Goal: Transaction & Acquisition: Purchase product/service

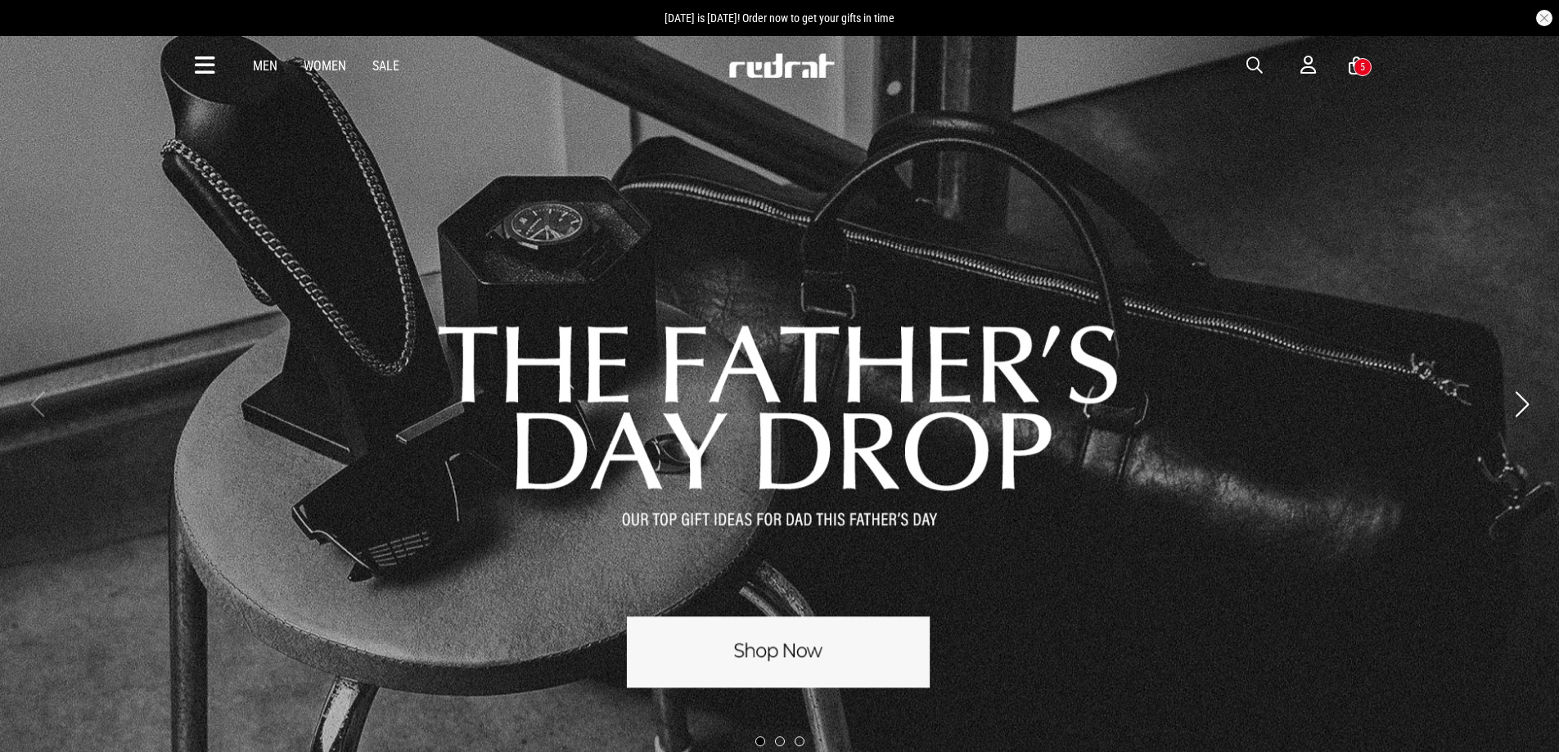
click at [783, 674] on link "1 / 3" at bounding box center [779, 404] width 1559 height 740
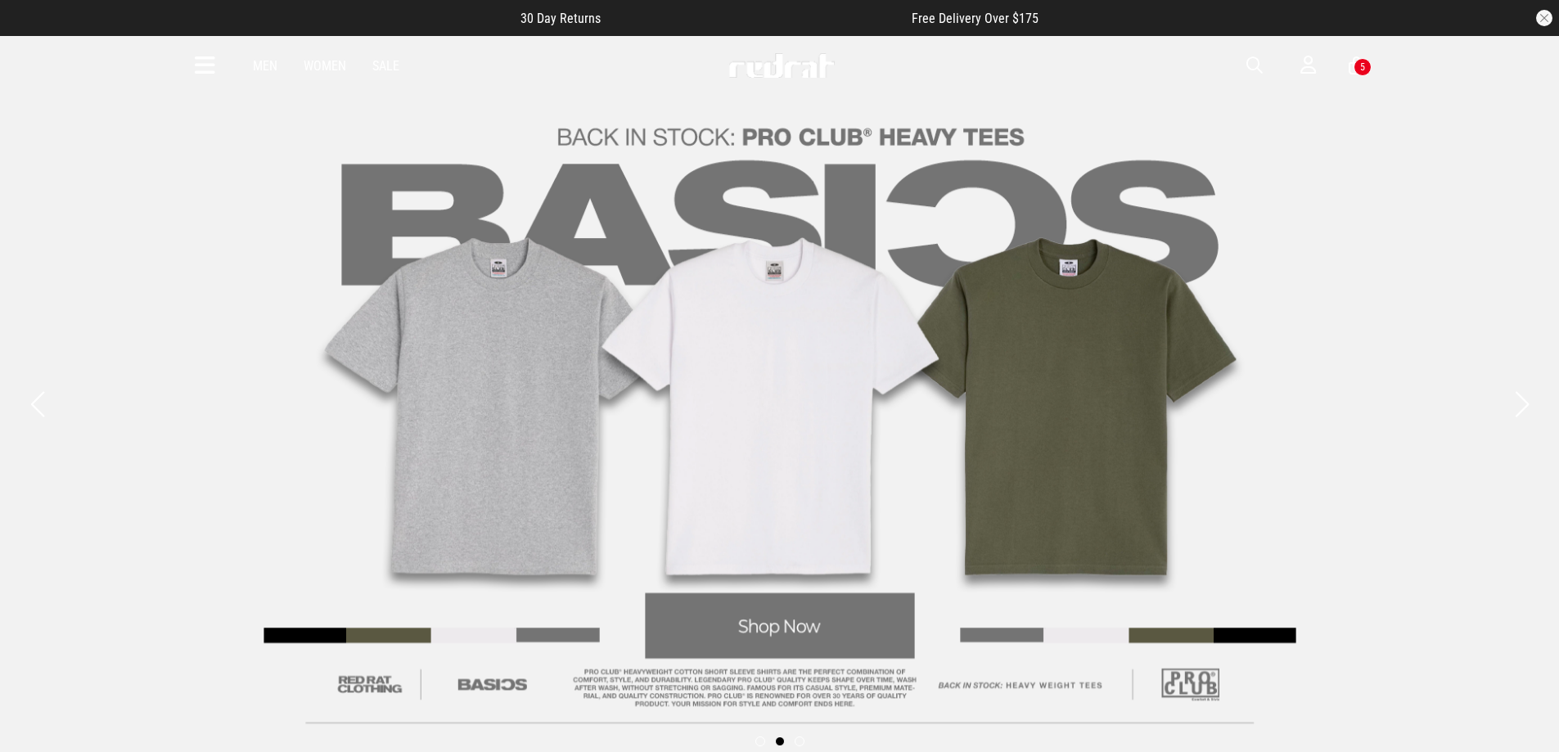
click at [1519, 413] on button "Next slide" at bounding box center [1521, 404] width 22 height 36
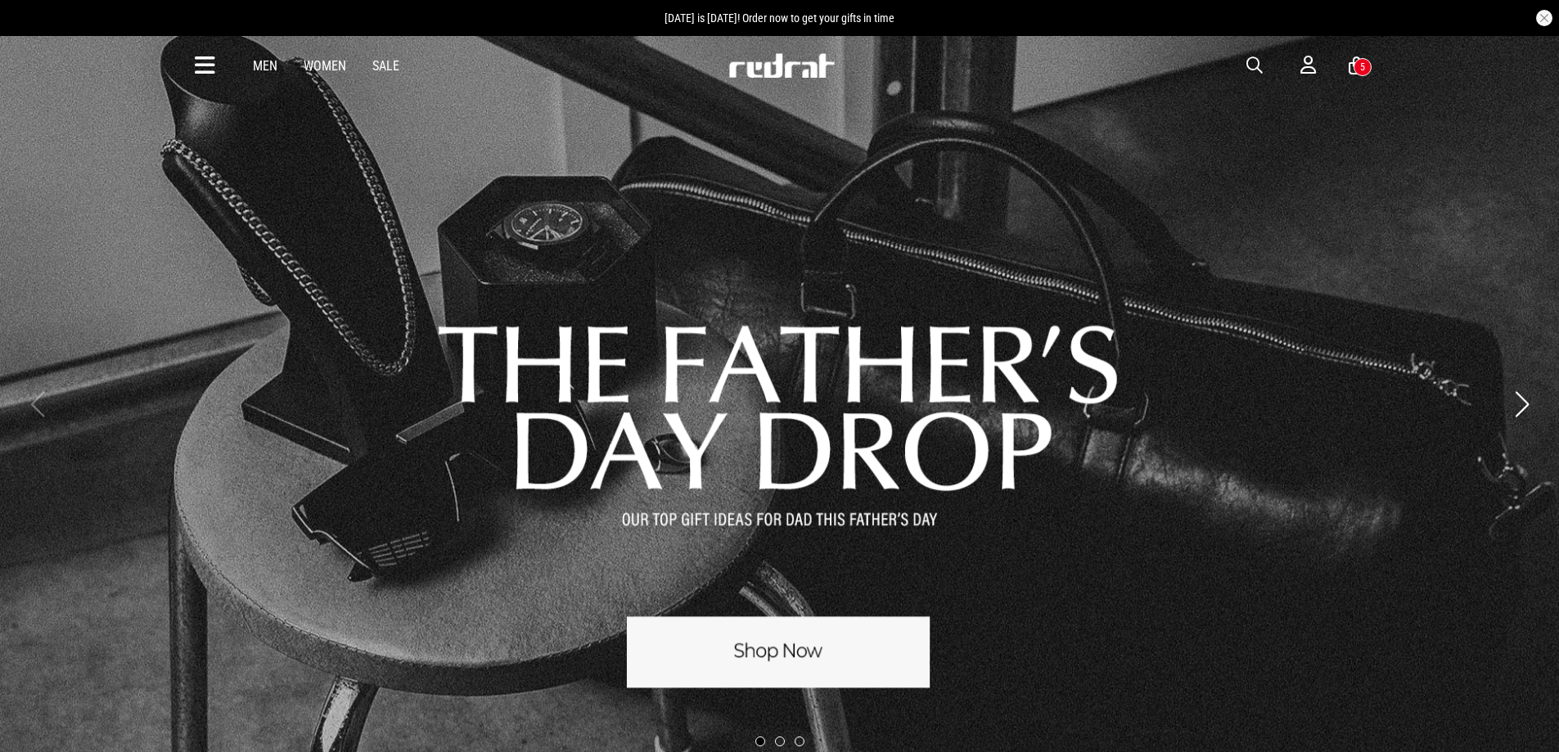
click at [1524, 408] on button "Next slide" at bounding box center [1521, 404] width 22 height 36
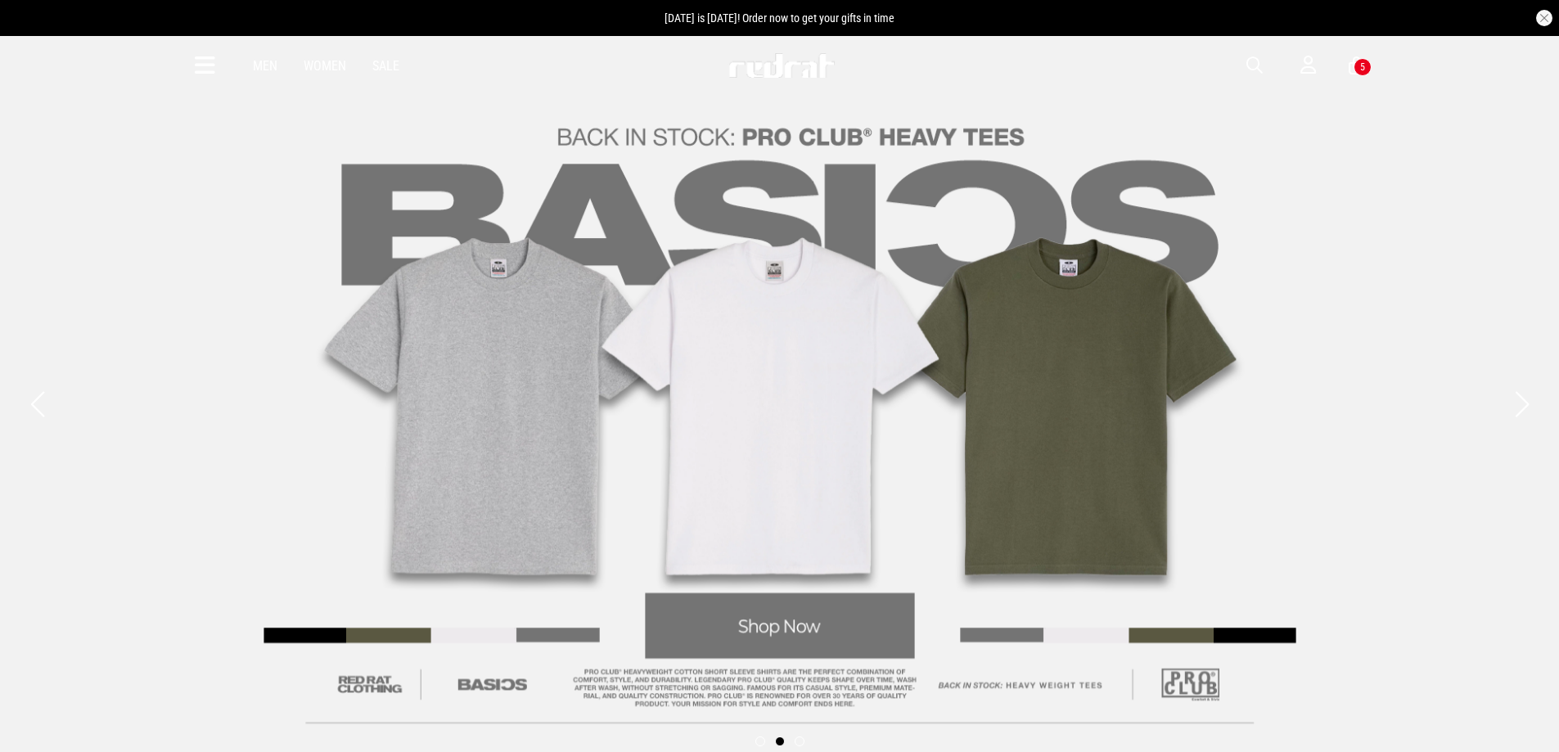
click at [1536, 410] on link "2 / 3" at bounding box center [779, 404] width 1559 height 740
click at [1522, 411] on button "Next slide" at bounding box center [1521, 404] width 22 height 36
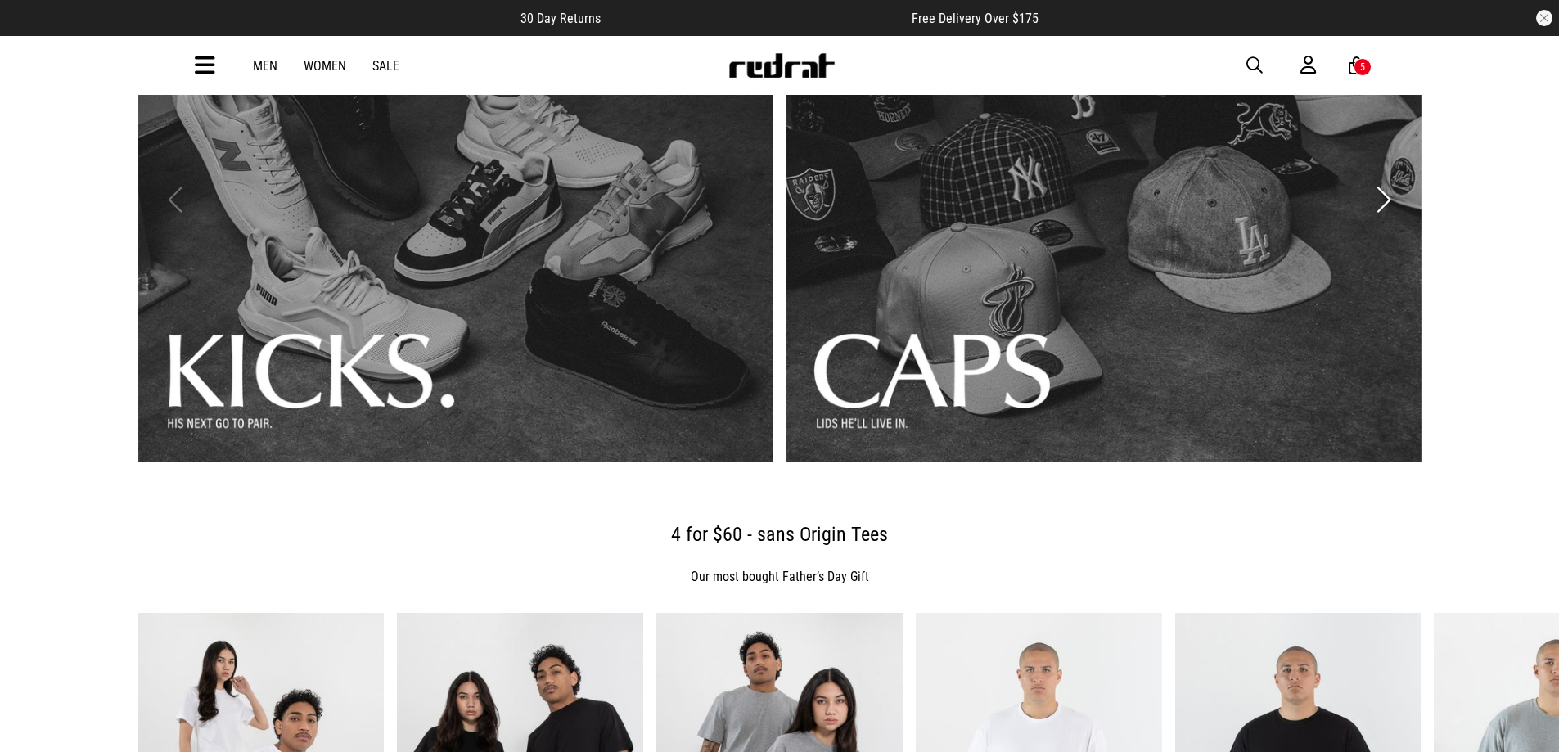
scroll to position [382, 0]
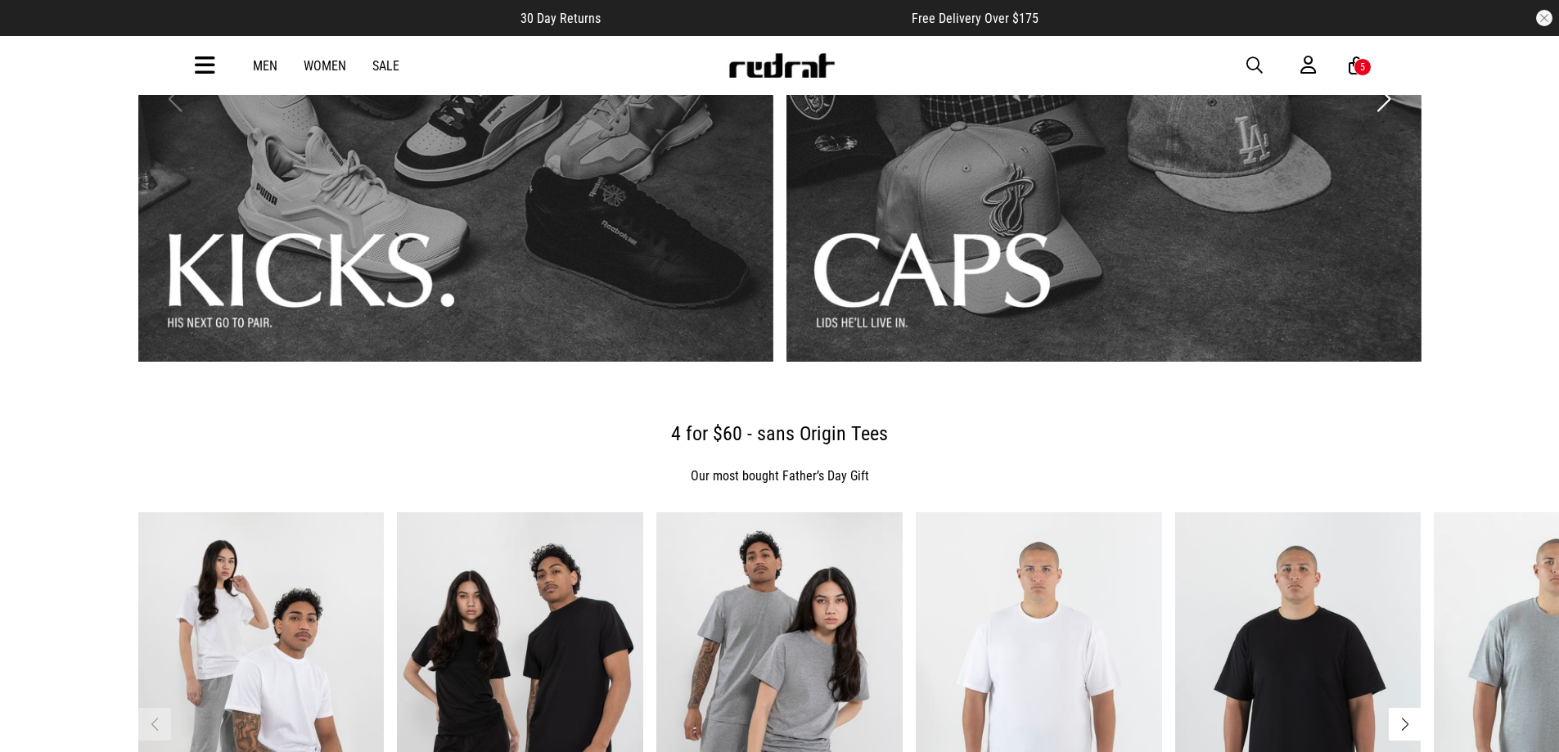
click at [408, 265] on link "1 / 3" at bounding box center [455, 98] width 635 height 525
click at [935, 264] on link "2 / 3" at bounding box center [1103, 98] width 635 height 525
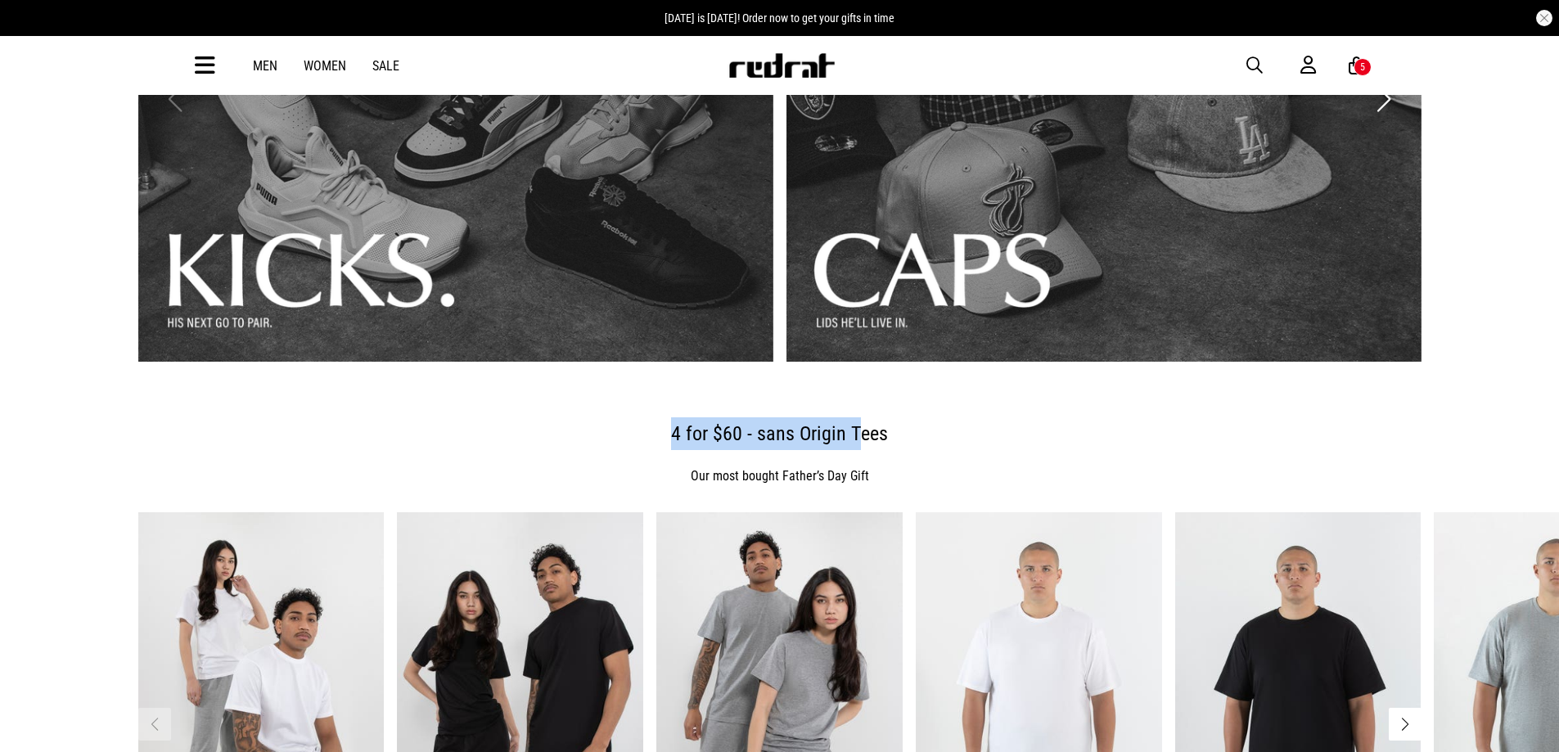
drag, startPoint x: 572, startPoint y: 410, endPoint x: 862, endPoint y: 421, distance: 289.9
click at [862, 421] on header "4 for $60 - sans Origin Tees Our most bought Father’s Day Gift" at bounding box center [779, 450] width 1283 height 124
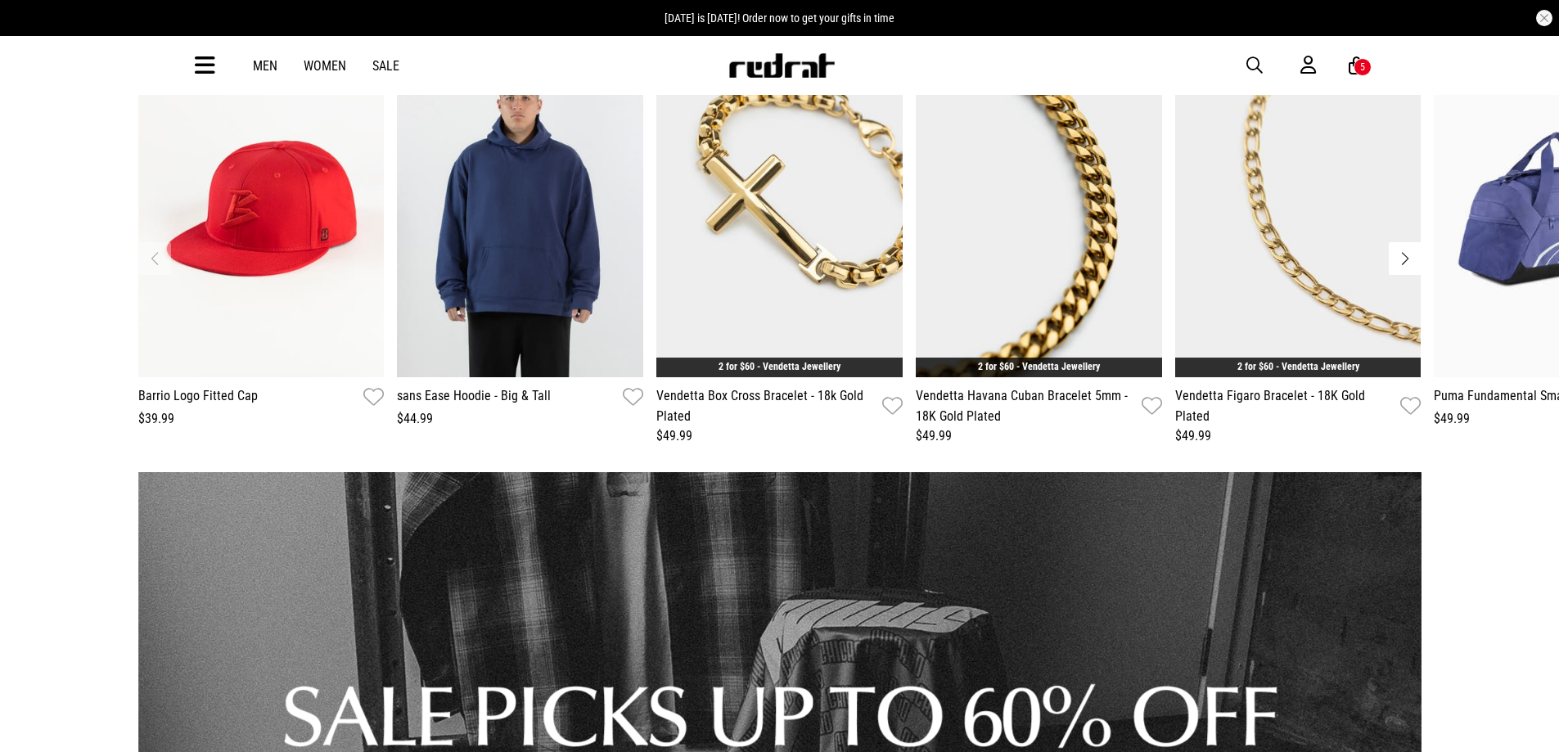
scroll to position [2291, 0]
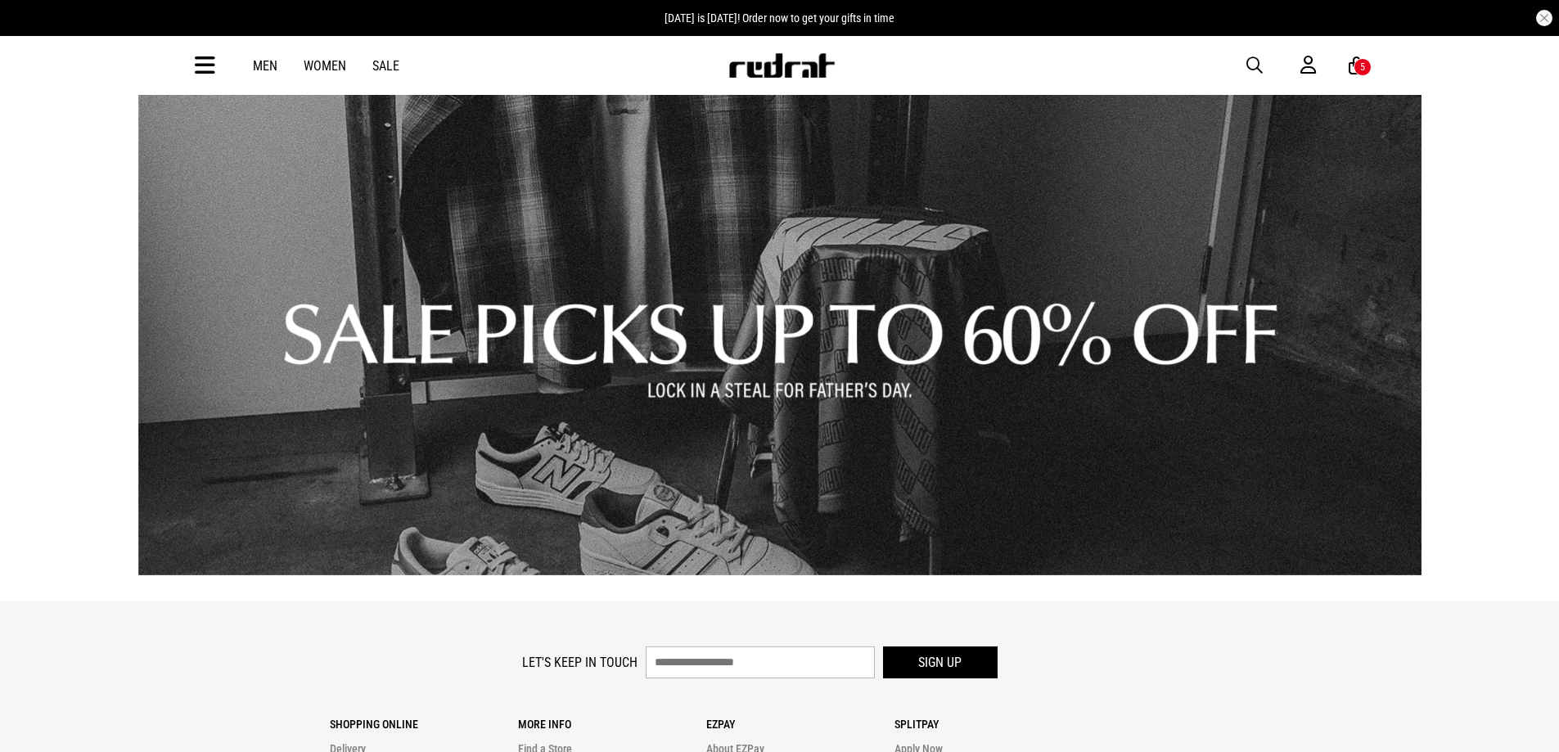
click at [620, 447] on link "1 / 1" at bounding box center [779, 332] width 1283 height 485
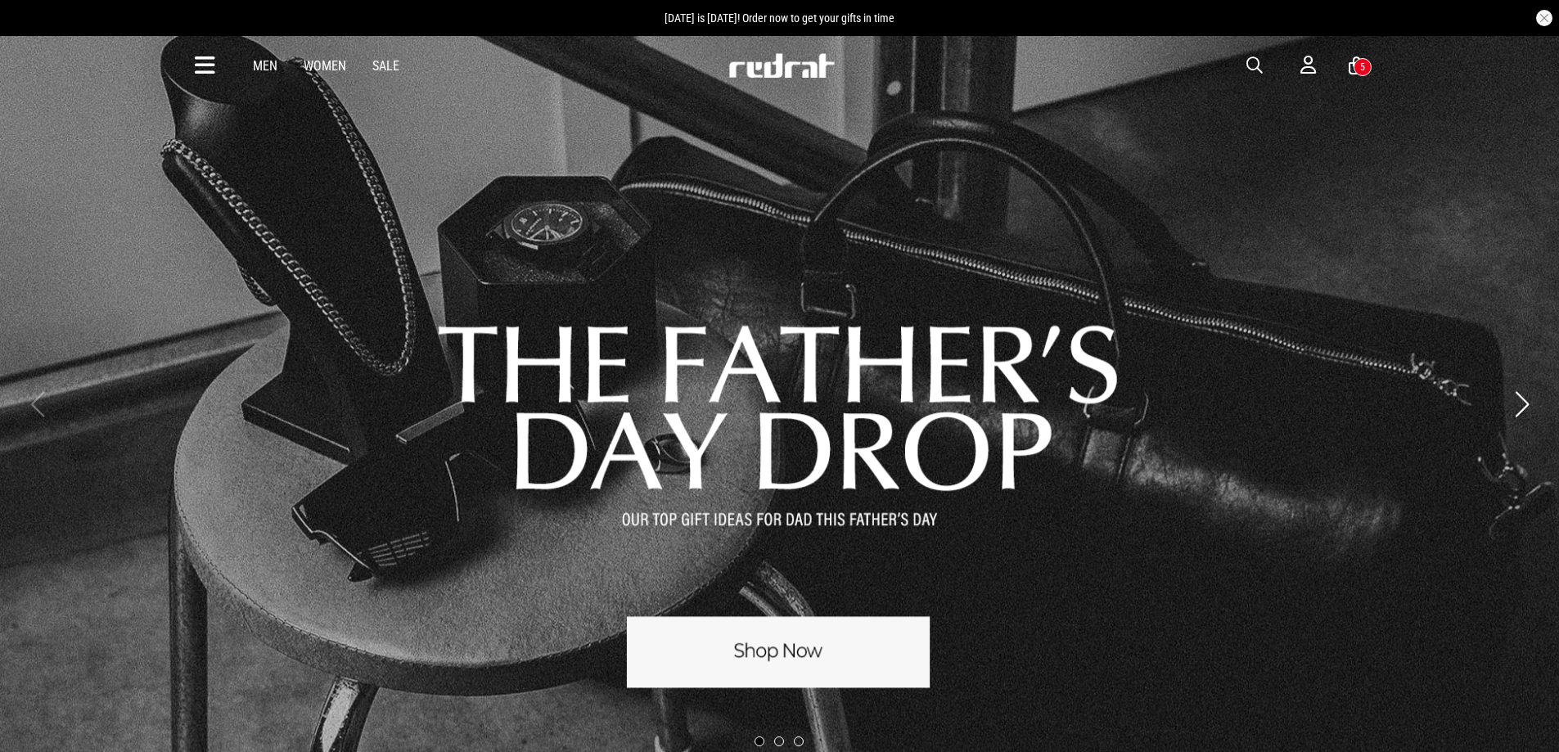
click at [1515, 416] on button "Next slide" at bounding box center [1521, 404] width 22 height 36
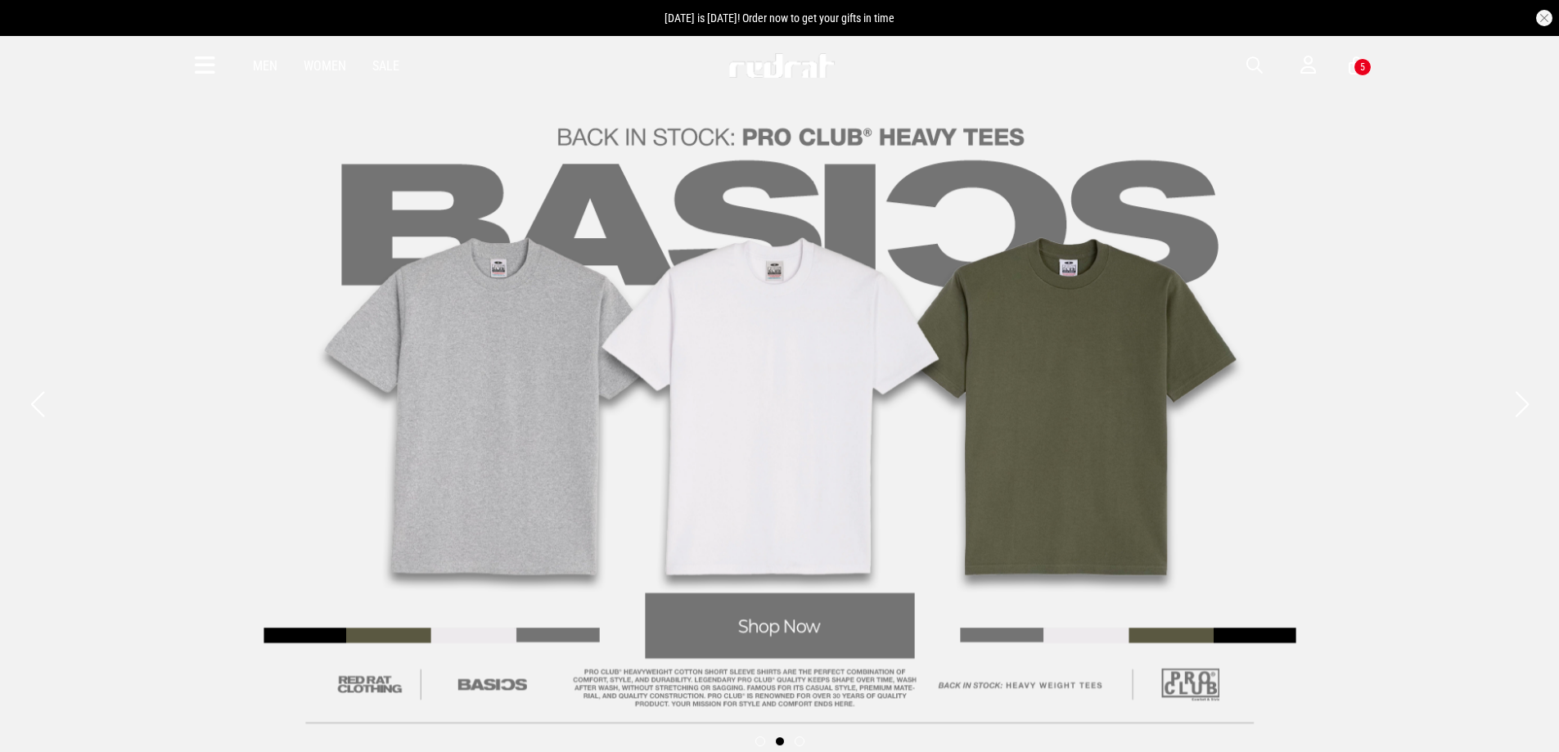
click at [1524, 413] on button "Next slide" at bounding box center [1521, 404] width 22 height 36
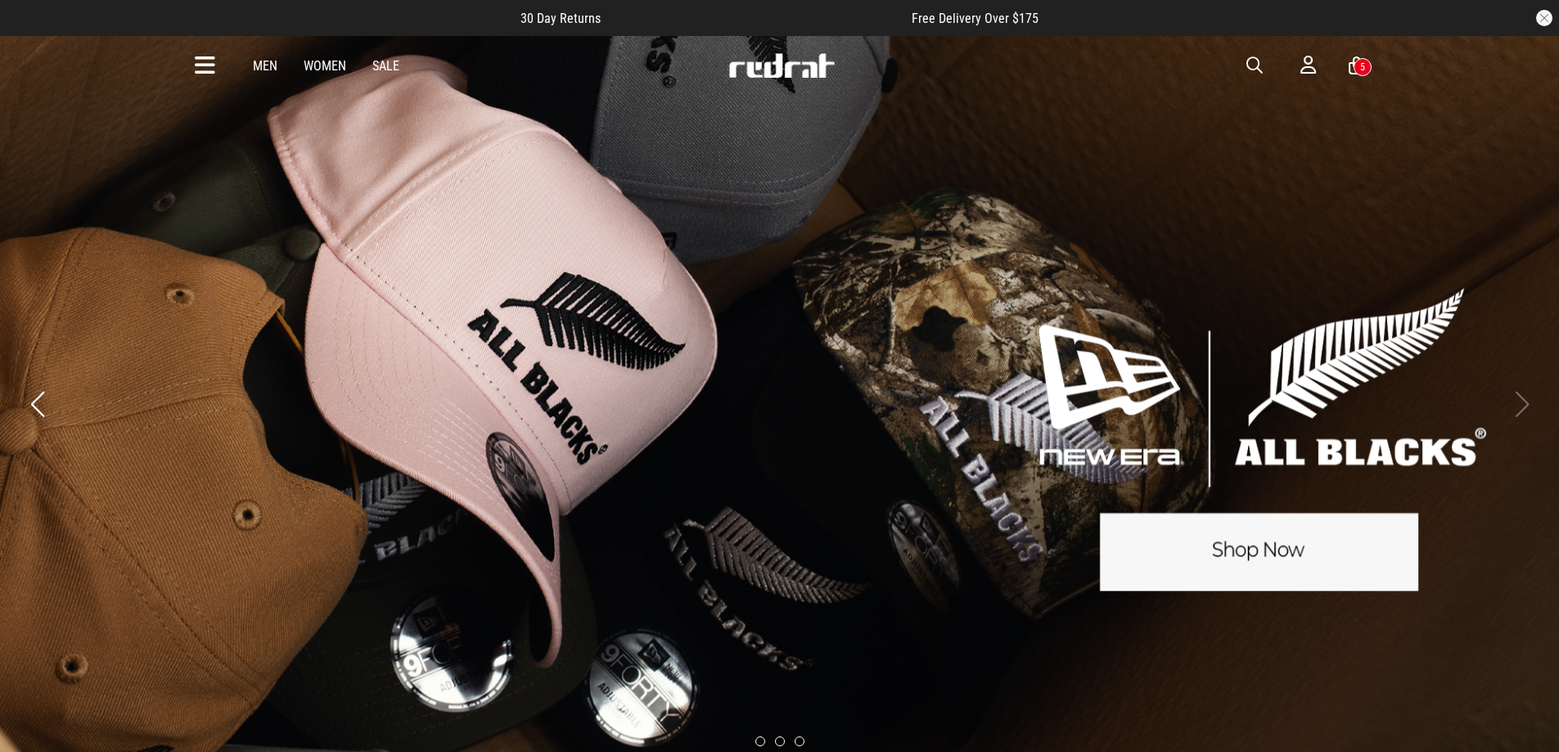
click at [1516, 427] on link "3 / 3" at bounding box center [779, 404] width 1559 height 740
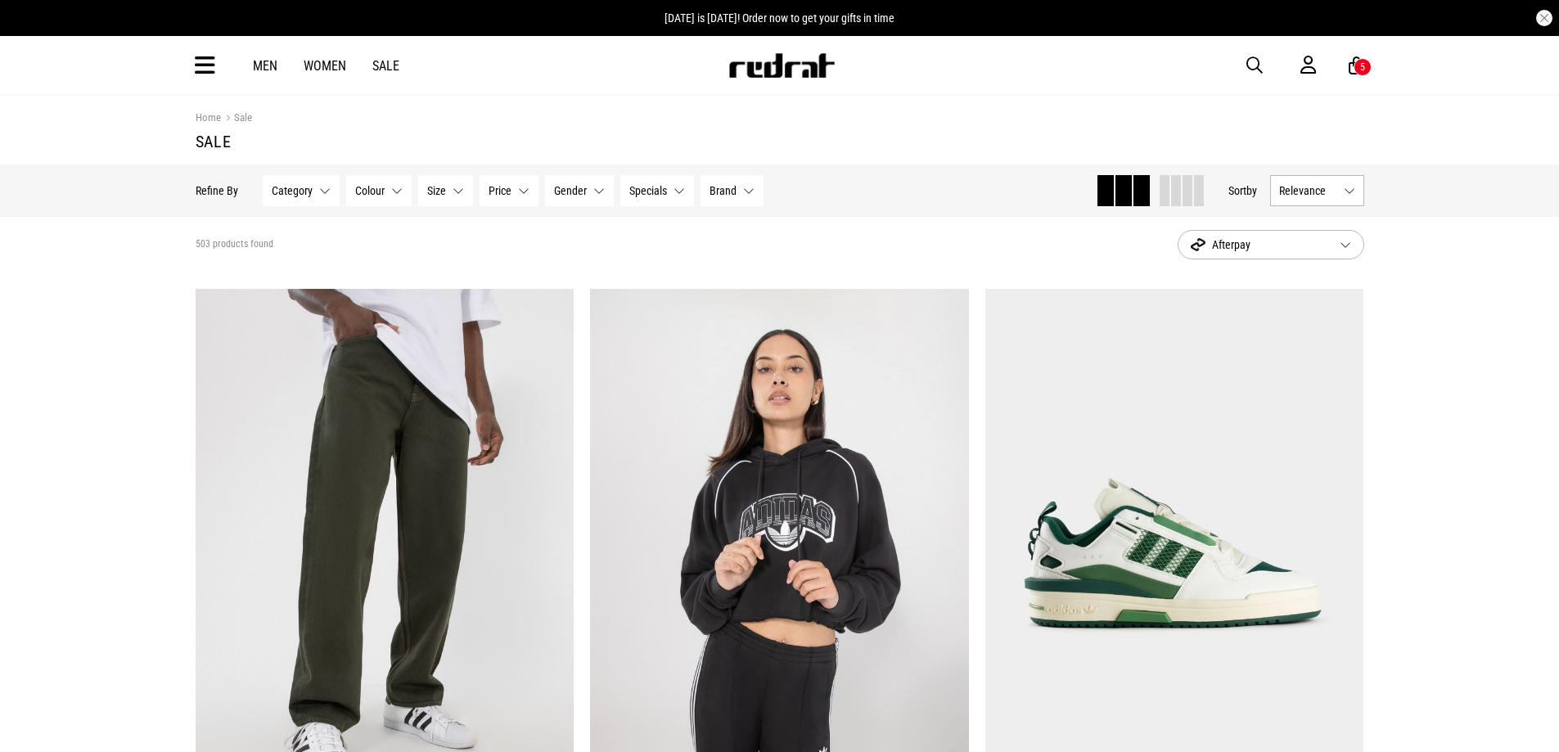
click at [1302, 191] on span "Relevance" at bounding box center [1308, 190] width 58 height 13
click at [1295, 282] on li "Price (Lowest)" at bounding box center [1317, 281] width 92 height 30
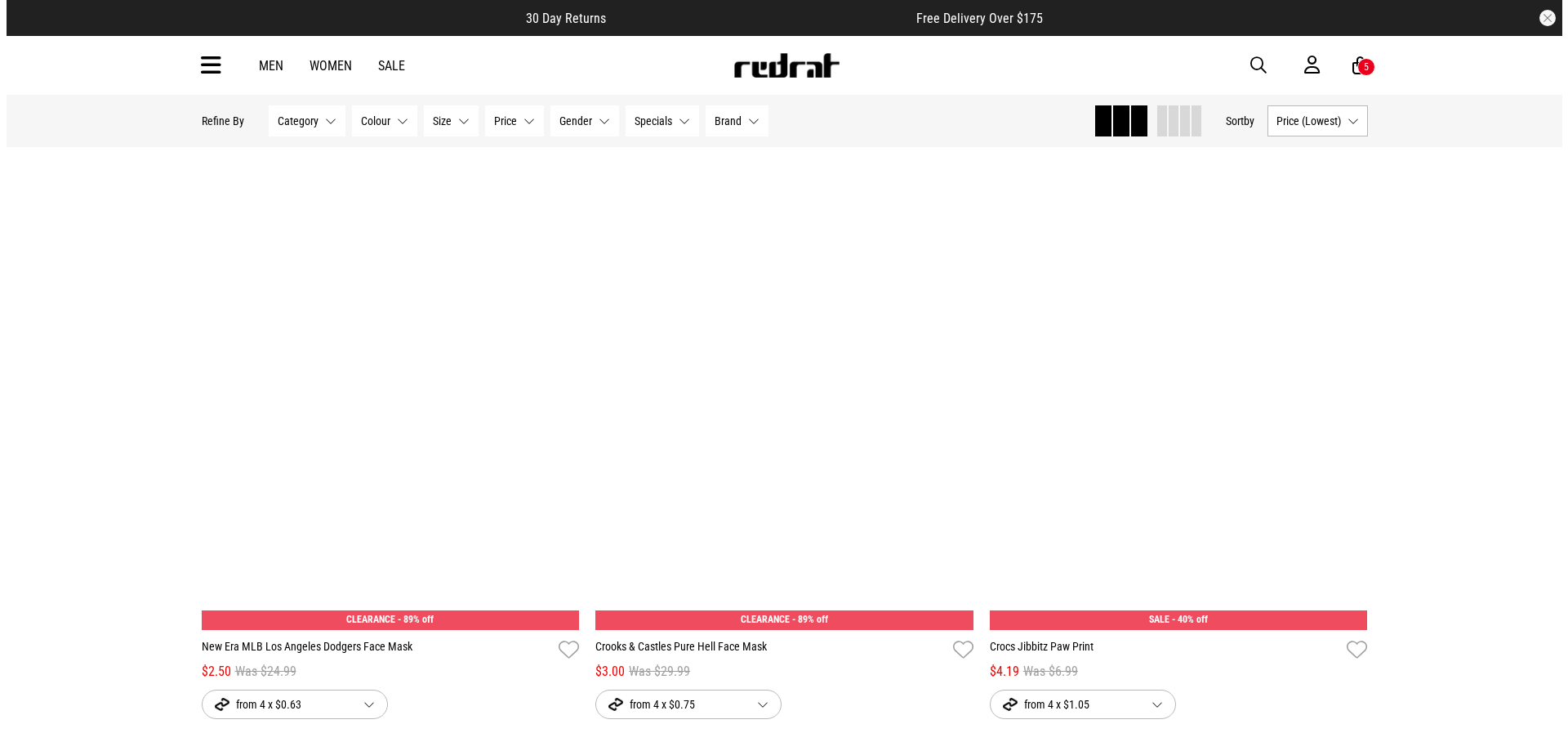
scroll to position [1526, 0]
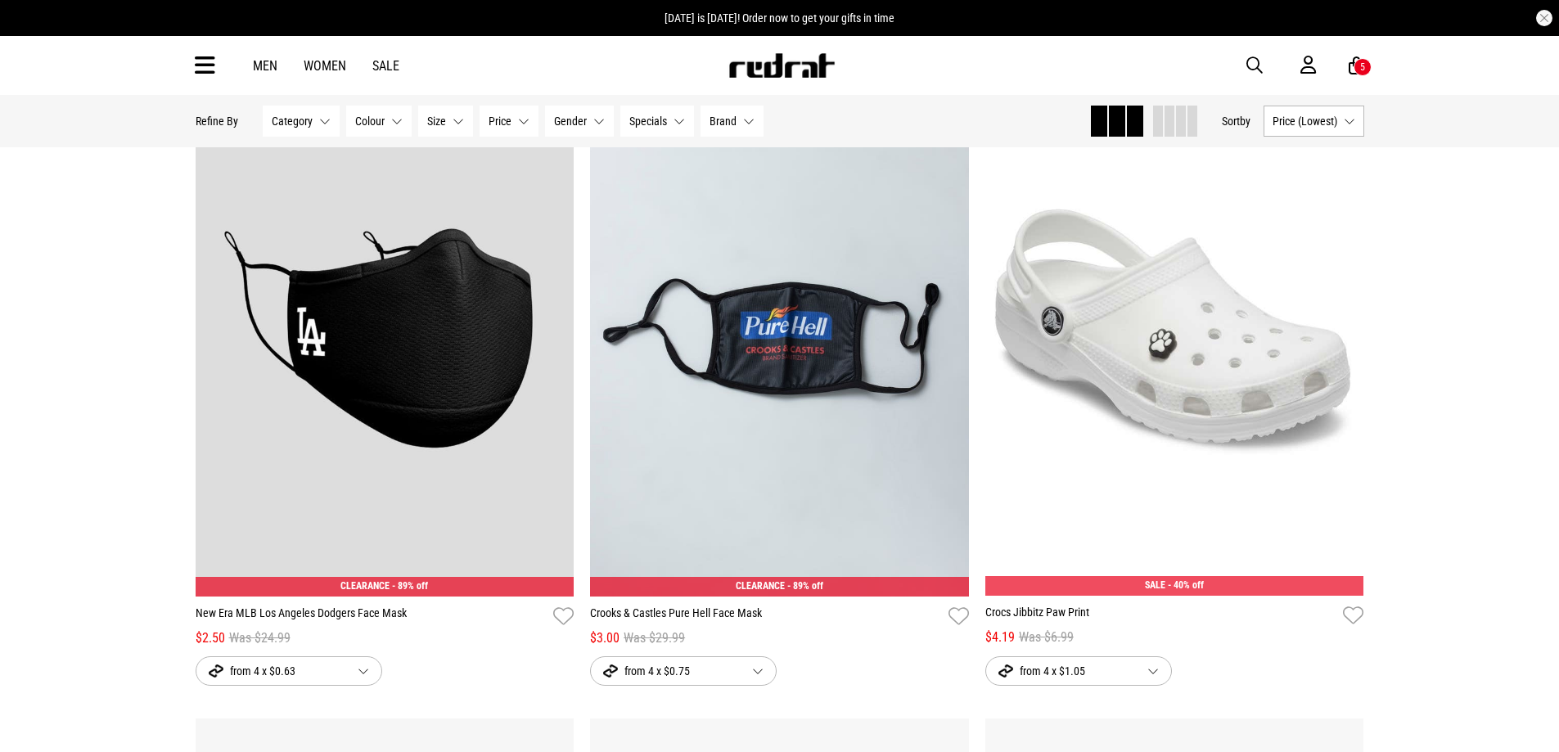
click at [1350, 61] on icon at bounding box center [1356, 66] width 16 height 20
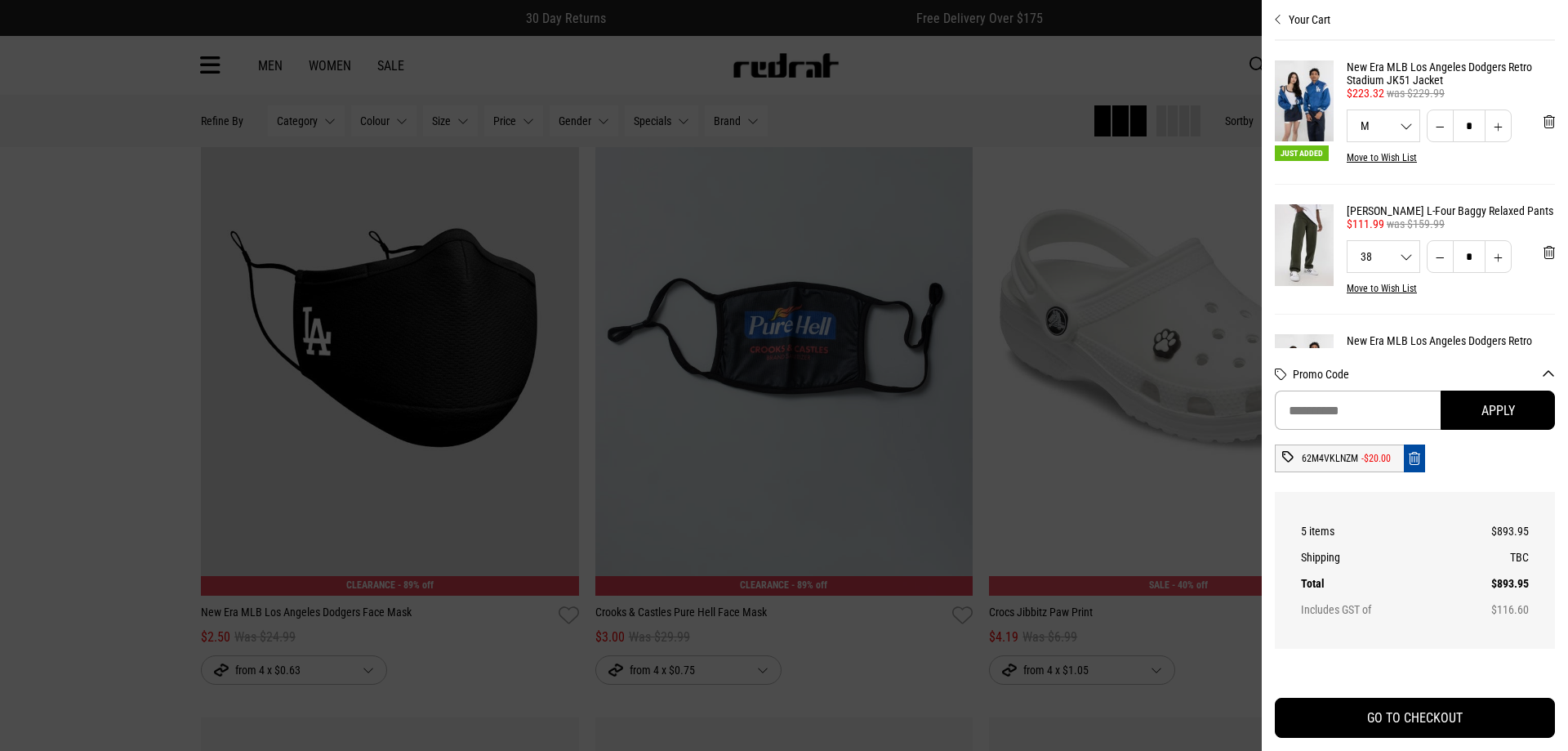
click at [1410, 461] on icon "Remove code" at bounding box center [1413, 459] width 11 height 16
click at [1411, 460] on icon "Remove code" at bounding box center [1413, 459] width 11 height 16
click at [1396, 413] on input "Promo Code" at bounding box center [1357, 409] width 166 height 39
paste input "*********"
type input "*********"
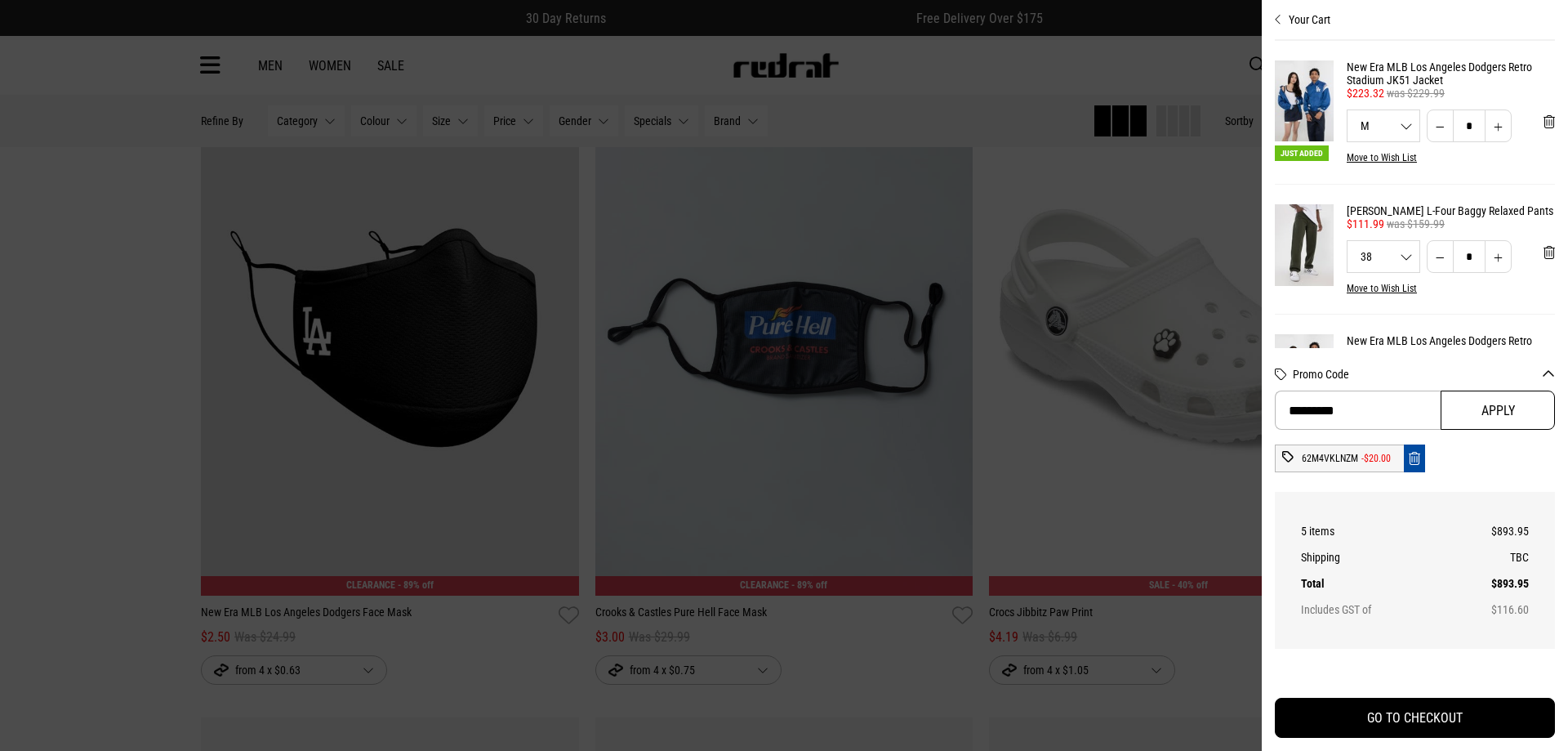
drag, startPoint x: 1494, startPoint y: 397, endPoint x: 1486, endPoint y: 453, distance: 56.6
click at [1494, 398] on button "Apply" at bounding box center [1497, 409] width 115 height 39
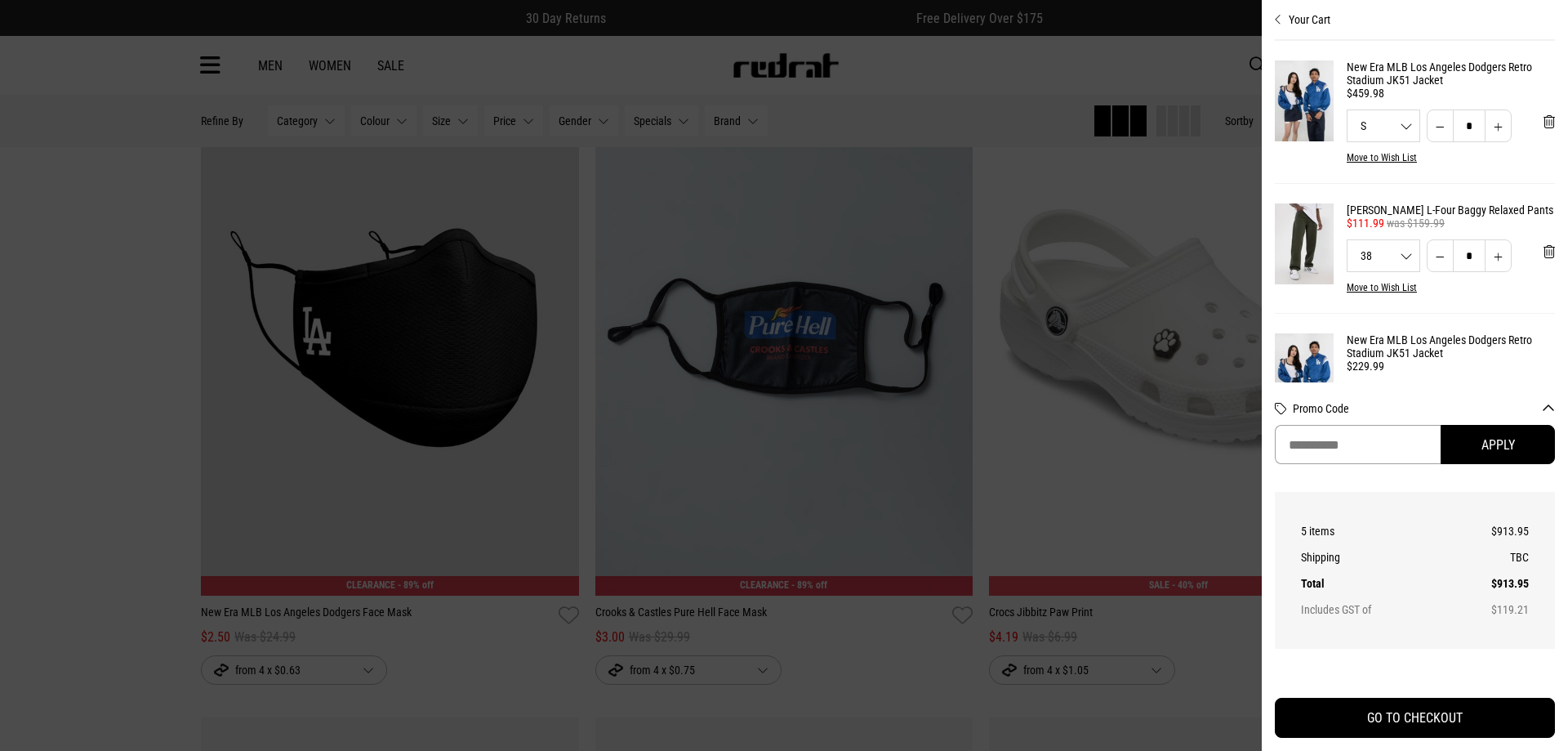
click at [1392, 451] on input "Promo Code" at bounding box center [1357, 443] width 166 height 39
paste input "*********"
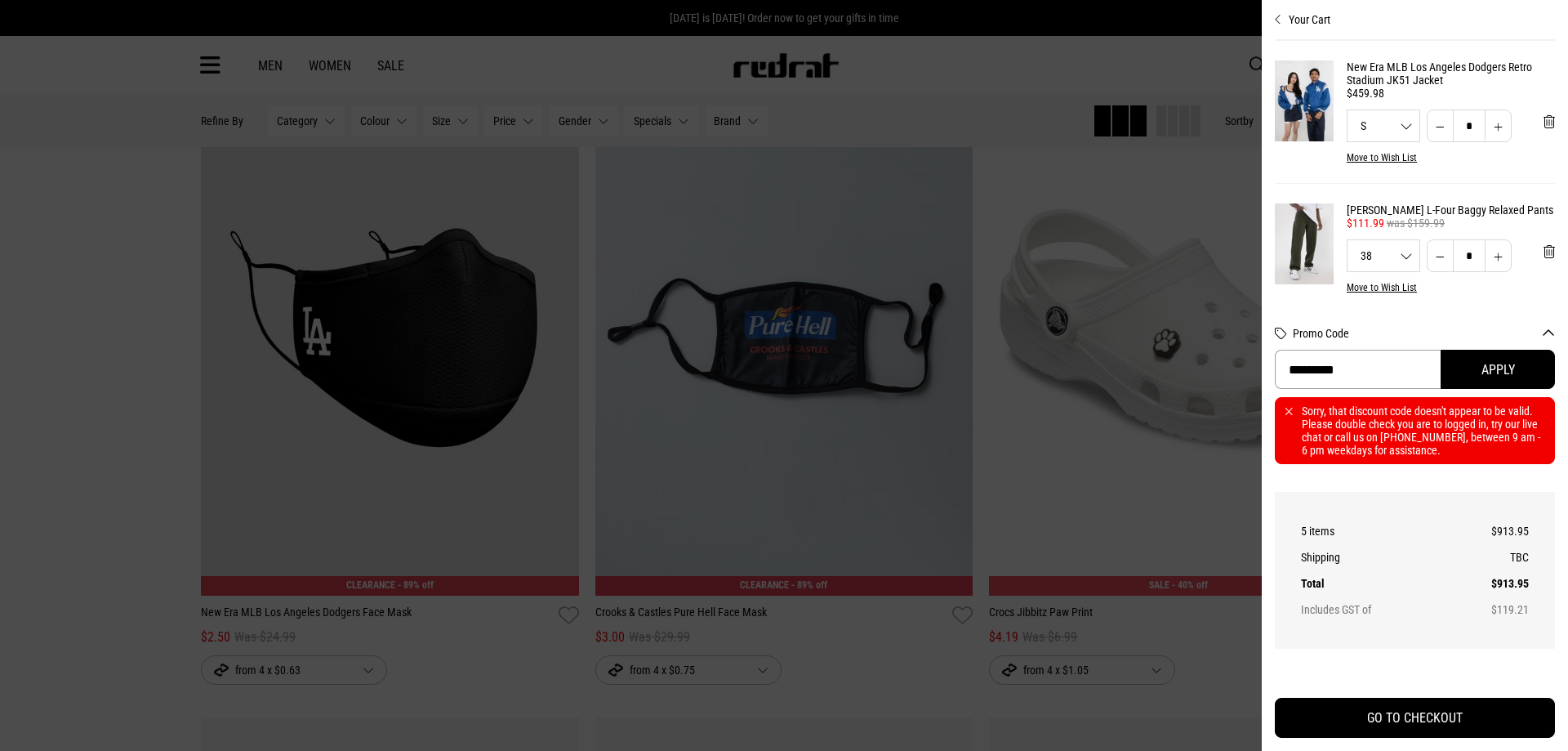
drag, startPoint x: 1351, startPoint y: 371, endPoint x: 1026, endPoint y: 375, distance: 325.0
click at [950, 36] on div "Your Cart New Era MLB Los Angeles Dodgers Retro Stadium JK51 Jacket $459.98 S S…" at bounding box center [784, 36] width 1568 height 0
paste input "Promo Code"
click at [1450, 375] on button "Apply" at bounding box center [1497, 369] width 115 height 39
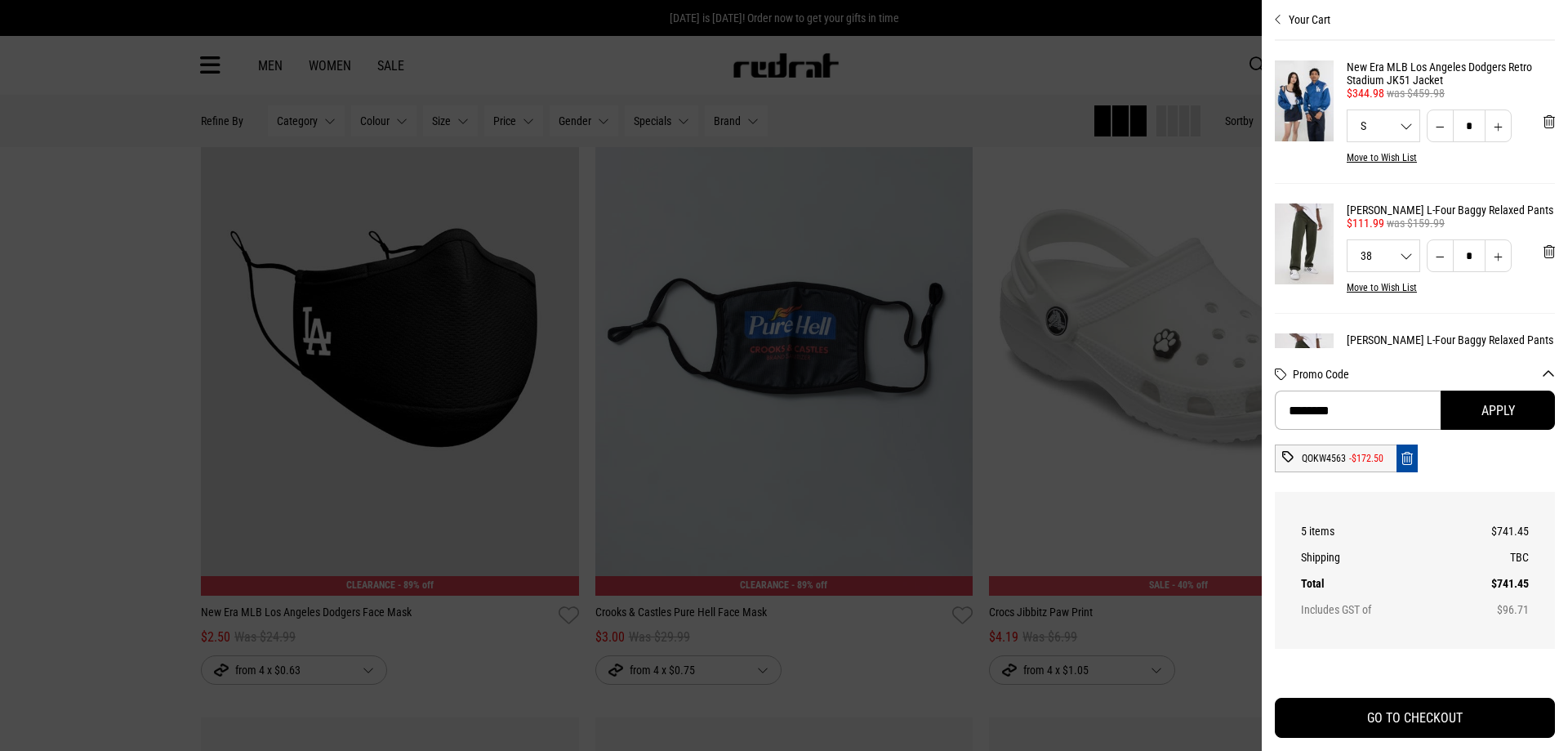
click at [1411, 456] on icon "Remove code" at bounding box center [1406, 459] width 11 height 16
drag, startPoint x: 1411, startPoint y: 456, endPoint x: 1386, endPoint y: 468, distance: 27.7
click at [1410, 458] on icon "Remove code" at bounding box center [1406, 459] width 11 height 16
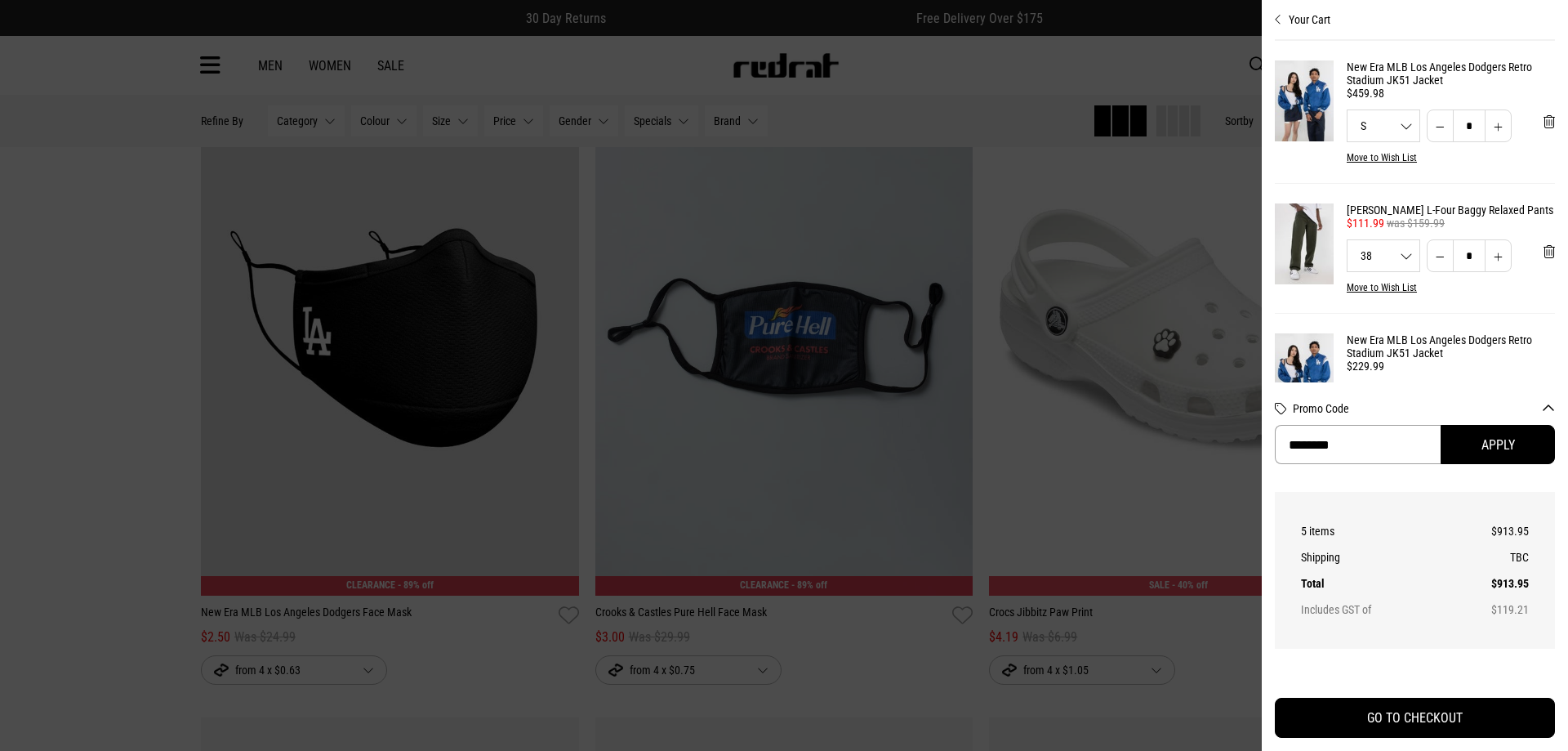
drag, startPoint x: 1377, startPoint y: 447, endPoint x: 1103, endPoint y: 453, distance: 274.1
click at [1038, 36] on div "Your Cart New Era MLB Los Angeles Dodgers Retro Stadium JK51 Jacket $459.98 S S…" at bounding box center [784, 36] width 1568 height 0
paste input "**"
drag, startPoint x: 1427, startPoint y: 447, endPoint x: 1485, endPoint y: 439, distance: 58.5
click at [1429, 447] on input "**********" at bounding box center [1357, 443] width 166 height 39
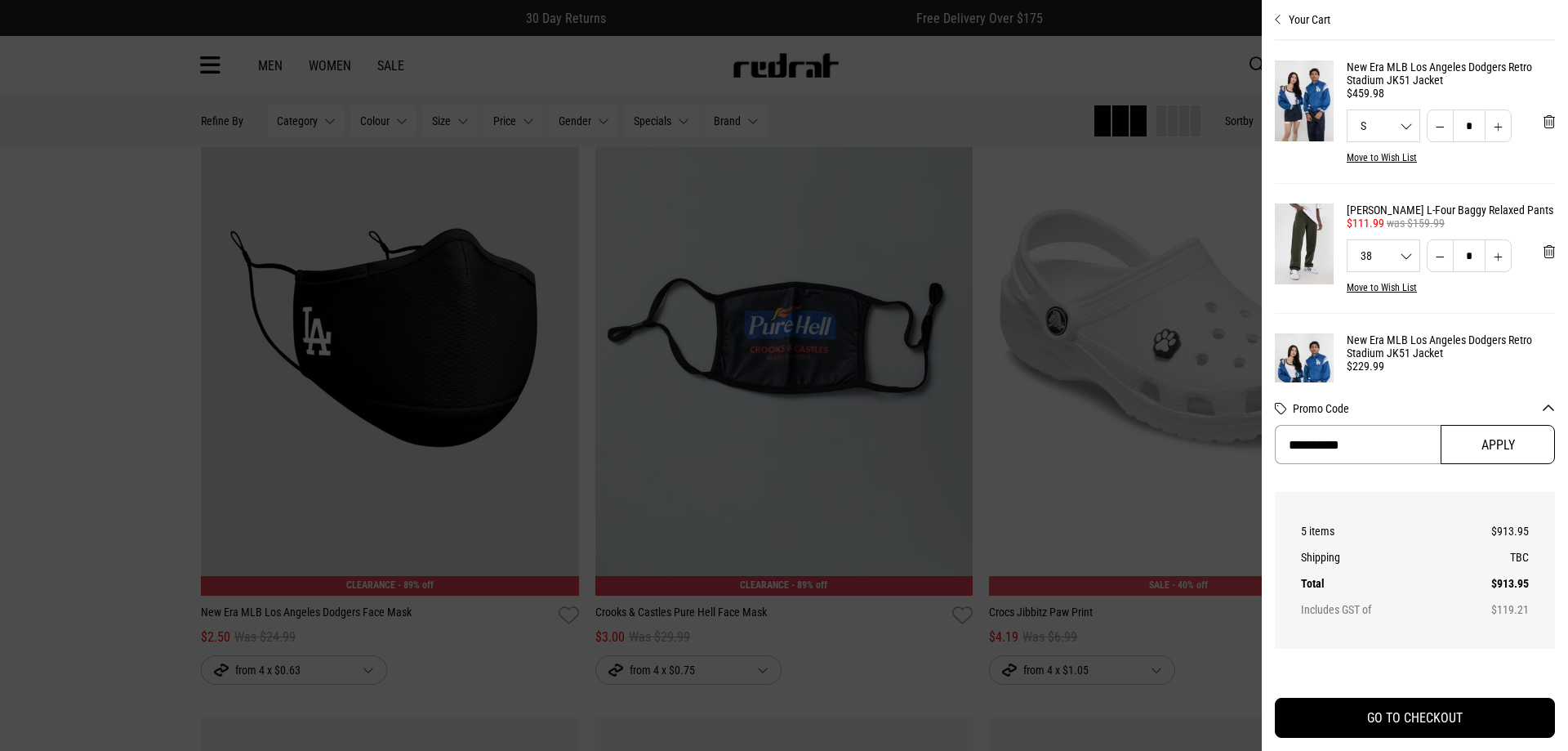
type input "**********"
drag, startPoint x: 1485, startPoint y: 439, endPoint x: 1444, endPoint y: 509, distance: 81.1
click at [1484, 440] on button "Apply" at bounding box center [1497, 443] width 115 height 39
click at [1493, 449] on button "Apply" at bounding box center [1497, 443] width 115 height 39
